Goal: Book appointment/travel/reservation

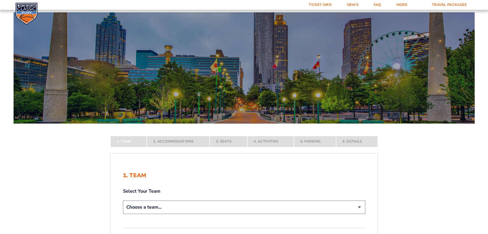
scroll to position [103, 0]
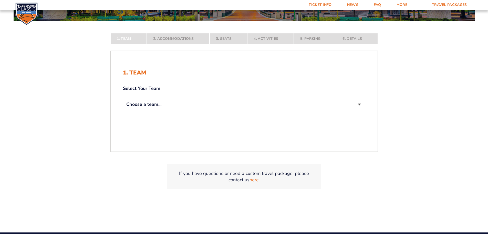
click at [250, 107] on select "Choose a team... [US_STATE] Wildcats [US_STATE] State Buckeyes [US_STATE] Tar H…" at bounding box center [244, 104] width 243 height 13
select select "12756"
click at [123, 111] on select "Choose a team... [US_STATE] Wildcats [US_STATE] State Buckeyes [US_STATE] Tar H…" at bounding box center [244, 104] width 243 height 13
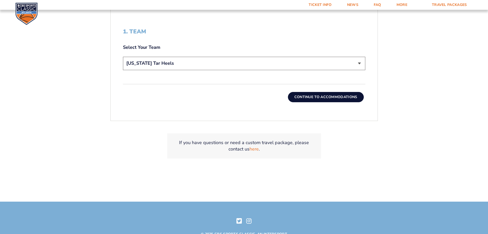
click at [334, 92] on button "Continue To Accommodations" at bounding box center [326, 97] width 76 height 10
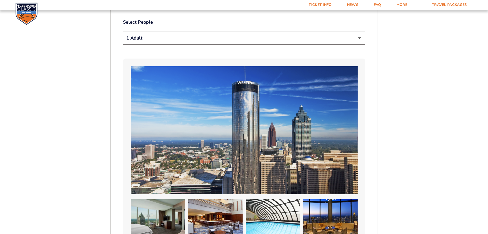
scroll to position [239, 0]
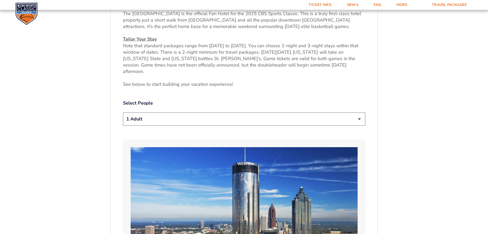
click at [290, 117] on select "1 Adult 2 Adults 3 Adults 4 Adults 2 Adults + 1 Child 2 Adults + 2 Children 2 A…" at bounding box center [244, 118] width 243 height 13
select select "2 Adults"
click at [123, 112] on select "1 Adult 2 Adults 3 Adults 4 Adults 2 Adults + 1 Child 2 Adults + 2 Children 2 A…" at bounding box center [244, 118] width 243 height 13
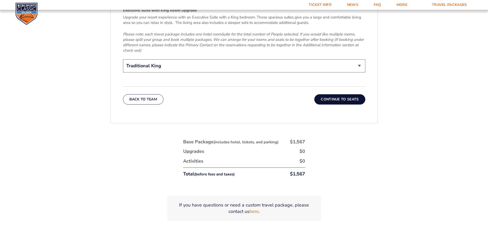
scroll to position [838, 0]
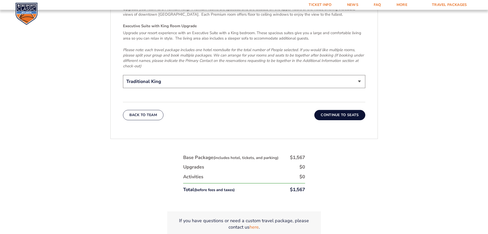
click at [346, 110] on button "Continue To Seats" at bounding box center [340, 115] width 51 height 10
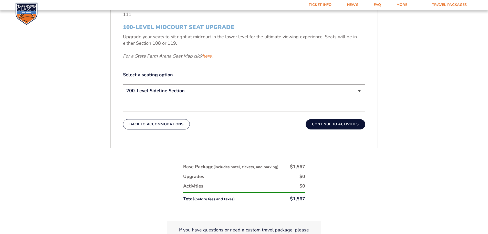
scroll to position [264, 0]
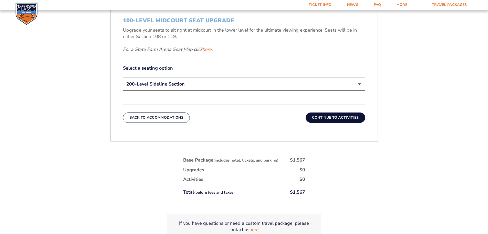
click at [212, 85] on select "200-Level Sideline Section 100-Level Corner Seat Upgrade (+$120 per person) 100…" at bounding box center [244, 83] width 243 height 13
select select "100-Level Midcourt Seat Upgrade"
click at [123, 77] on select "200-Level Sideline Section 100-Level Corner Seat Upgrade (+$120 per person) 100…" at bounding box center [244, 83] width 243 height 13
click at [340, 118] on button "Continue To Activities" at bounding box center [336, 117] width 60 height 10
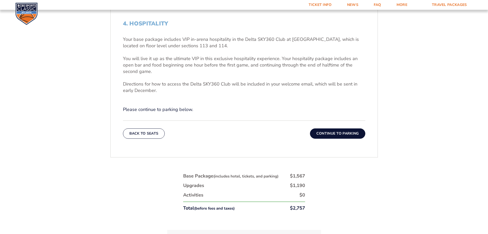
scroll to position [162, 0]
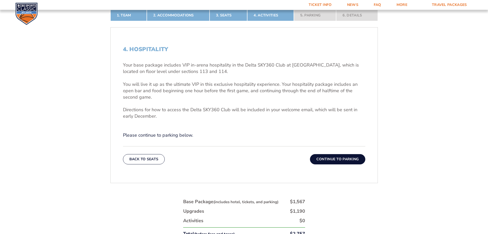
click at [345, 157] on button "Continue To Parking" at bounding box center [337, 159] width 55 height 10
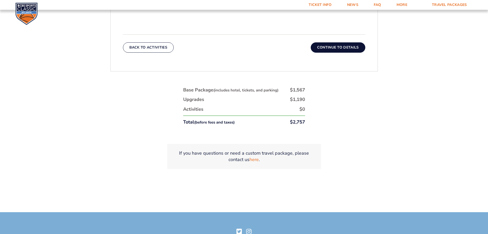
scroll to position [159, 0]
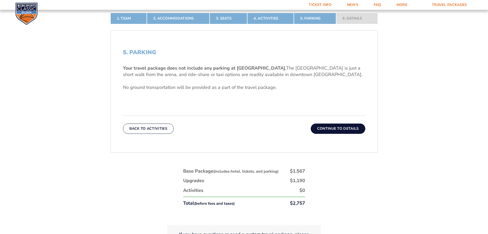
click at [346, 126] on button "Continue To Details" at bounding box center [338, 128] width 55 height 10
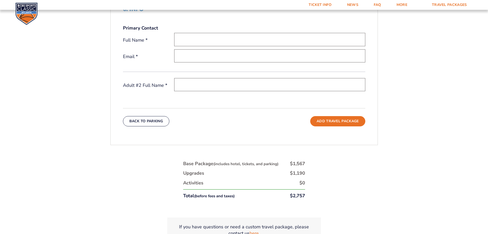
scroll to position [163, 0]
